Goal: Task Accomplishment & Management: Manage account settings

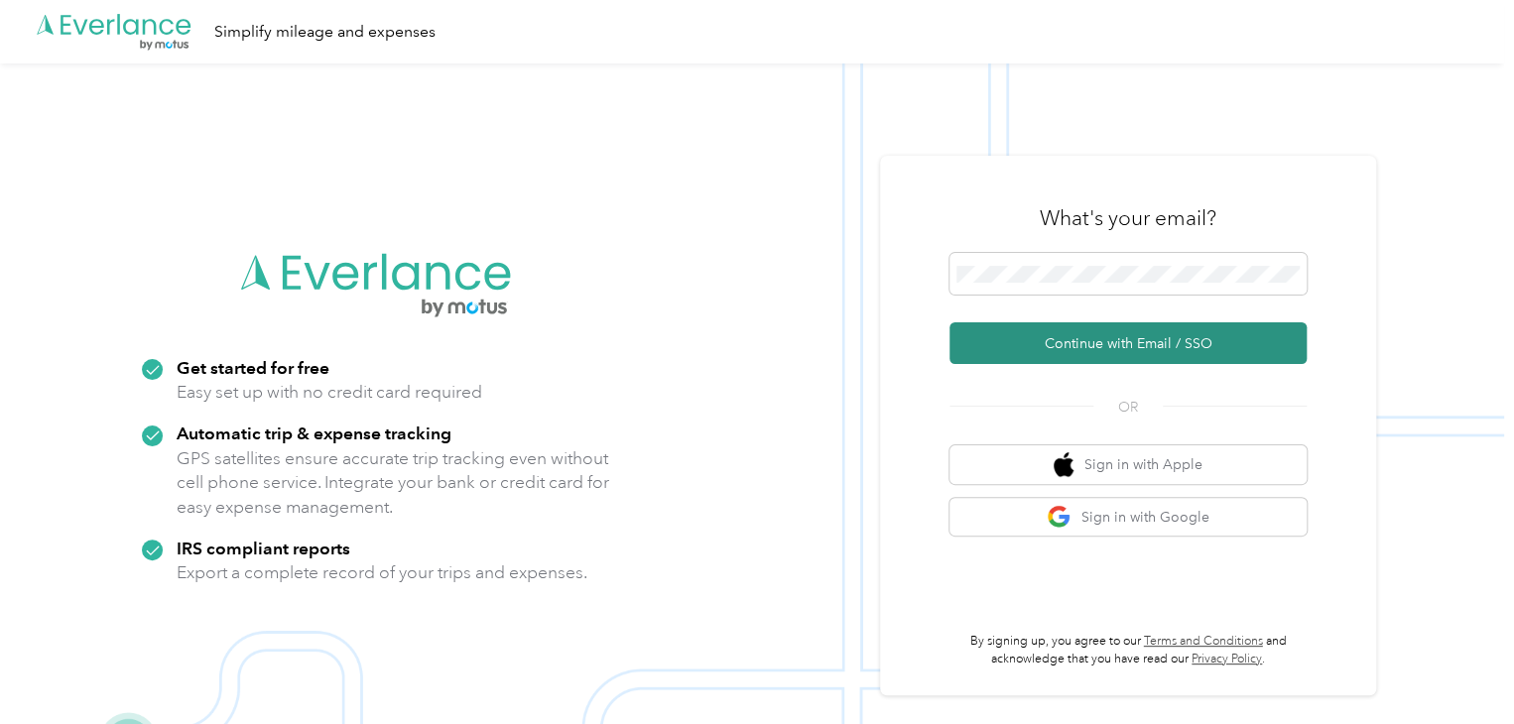
click at [1127, 342] on button "Continue with Email / SSO" at bounding box center [1127, 343] width 357 height 42
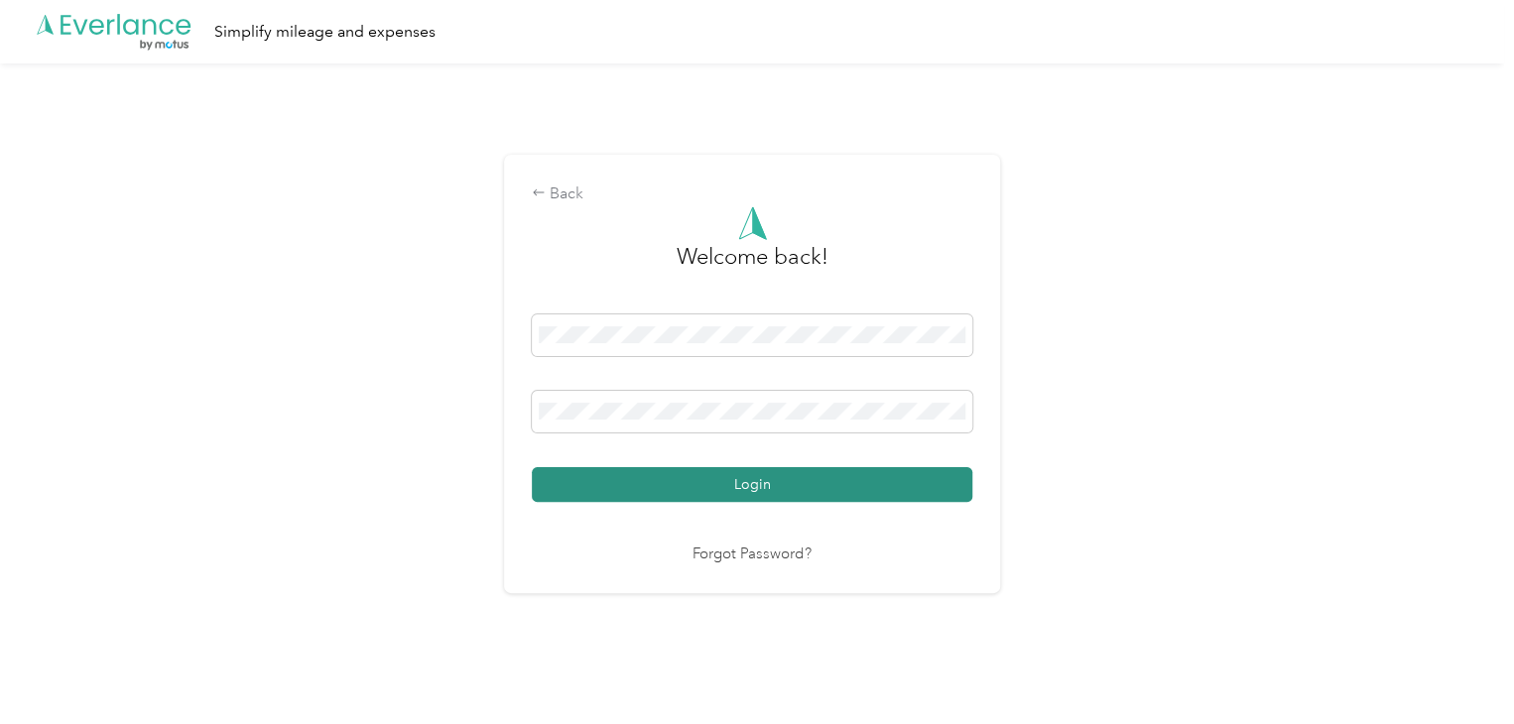
click at [685, 495] on button "Login" at bounding box center [752, 484] width 440 height 35
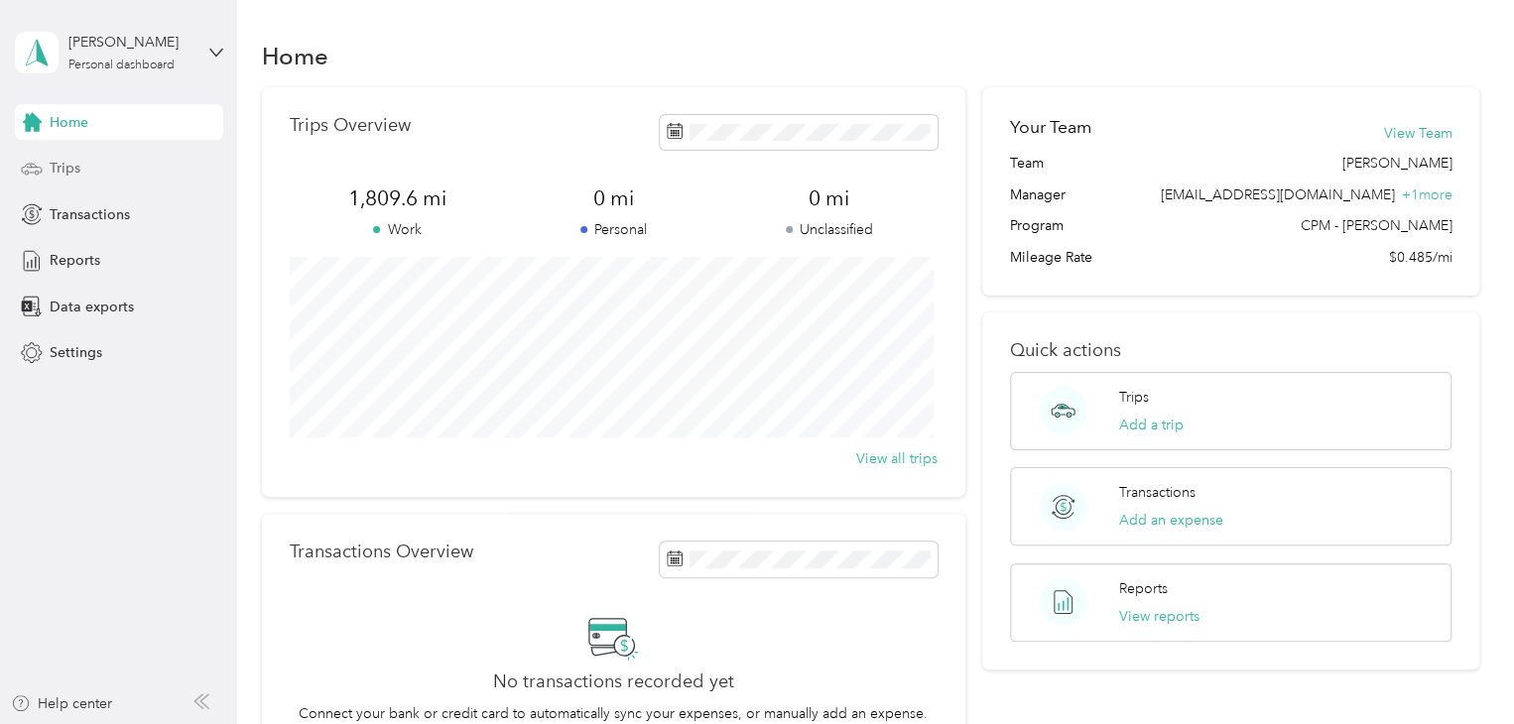
click at [121, 160] on div "Trips" at bounding box center [119, 169] width 208 height 36
